Goal: Information Seeking & Learning: Learn about a topic

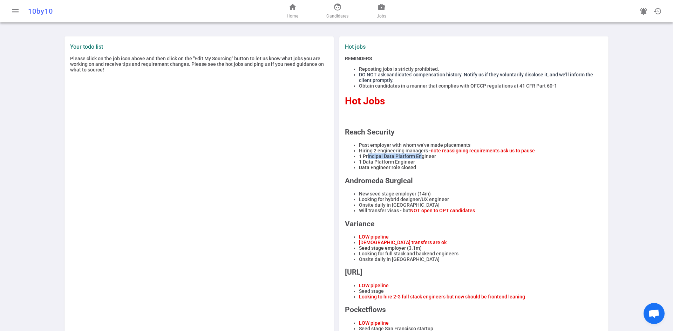
drag, startPoint x: 364, startPoint y: 159, endPoint x: 418, endPoint y: 160, distance: 54.0
click at [418, 159] on li "1 Principal Data Platform Engineer" at bounding box center [481, 156] width 244 height 6
click at [383, 12] on link "business_center Jobs" at bounding box center [381, 11] width 9 height 17
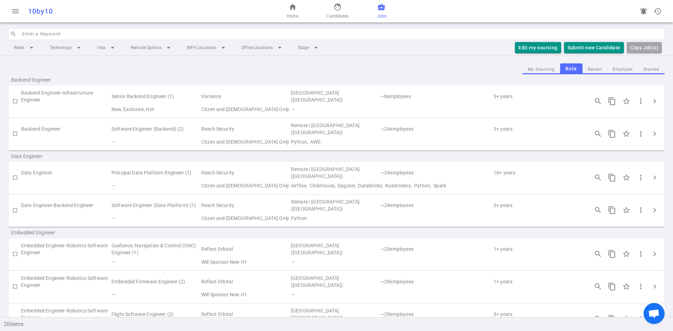
click at [229, 142] on td "Citzen and Green Card Only" at bounding box center [245, 142] width 90 height 10
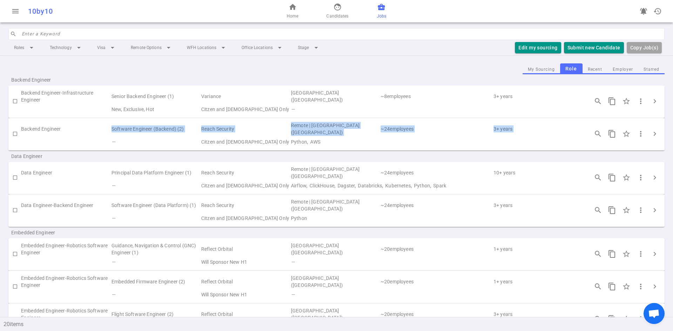
click at [90, 136] on tbody "Backend Engineer Software Engineer (Backend) (2) Reach Security Remote | Sunnyv…" at bounding box center [336, 134] width 656 height 26
click at [650, 137] on span "chevron_right" at bounding box center [654, 134] width 8 height 8
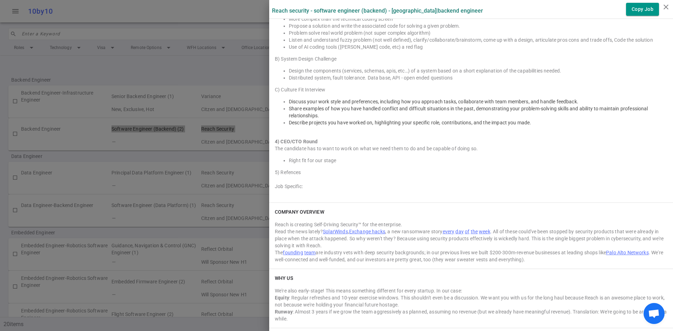
scroll to position [983, 0]
